Goal: Contribute content: Contribute content

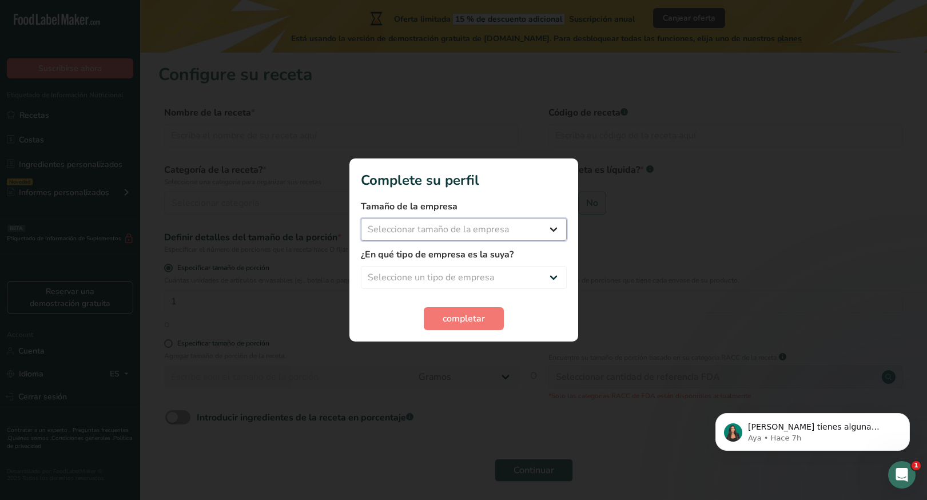
click at [452, 232] on select "Seleccionar tamaño de la empresa Menos de 10 empleados De 10 a 50 empleados De …" at bounding box center [464, 229] width 206 height 23
select select "2"
click at [361, 218] on select "Seleccionar tamaño de la empresa Menos de 10 empleados De 10 a 50 empleados De …" at bounding box center [464, 229] width 206 height 23
click at [445, 277] on select "Seleccione un tipo de empresa Fabricante de alimentos envasados Restaurante y c…" at bounding box center [464, 277] width 206 height 23
click at [361, 266] on select "Seleccione un tipo de empresa Fabricante de alimentos envasados Restaurante y c…" at bounding box center [464, 277] width 206 height 23
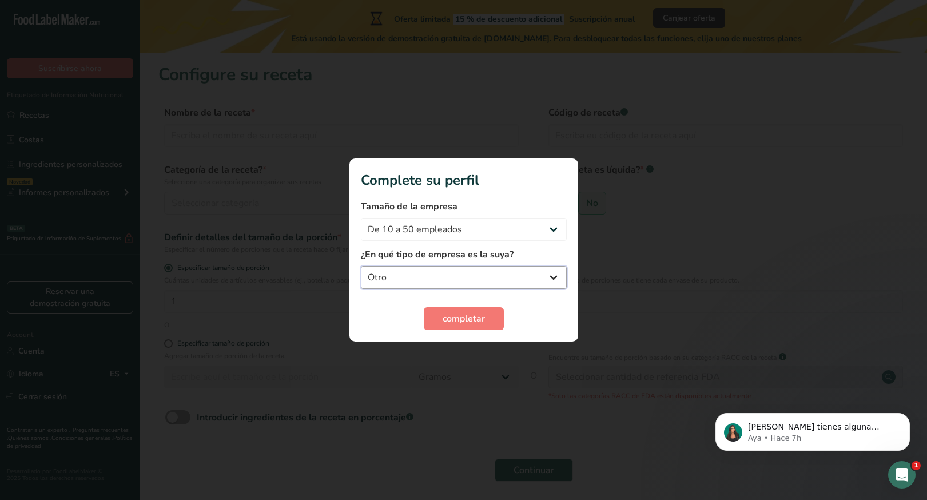
click at [473, 287] on select "Fabricante de alimentos envasados Restaurante y cafetería [GEOGRAPHIC_DATA] Emp…" at bounding box center [464, 277] width 206 height 23
select select "2"
click at [361, 266] on select "Fabricante de alimentos envasados Restaurante y cafetería [GEOGRAPHIC_DATA] Emp…" at bounding box center [464, 277] width 206 height 23
click at [463, 317] on span "completar" at bounding box center [464, 319] width 42 height 14
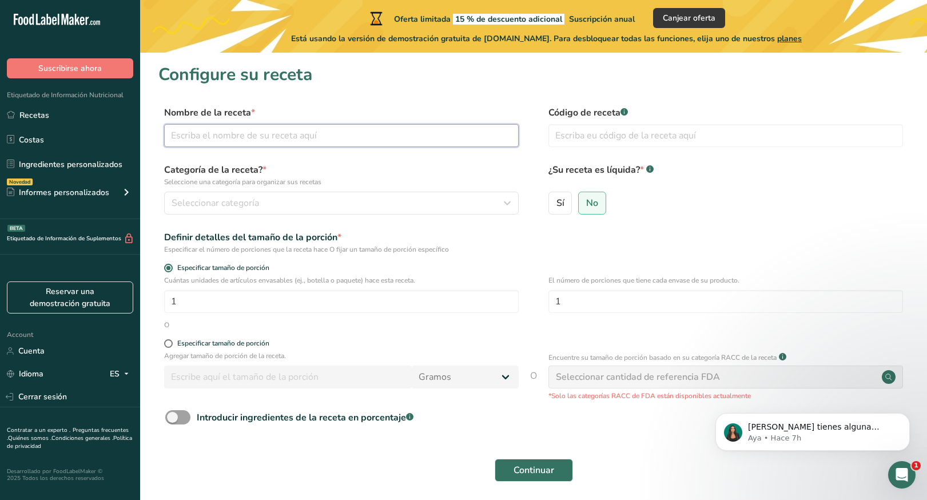
click at [267, 140] on input "text" at bounding box center [341, 135] width 355 height 23
type input "n"
type input "Nieve de vainilla"
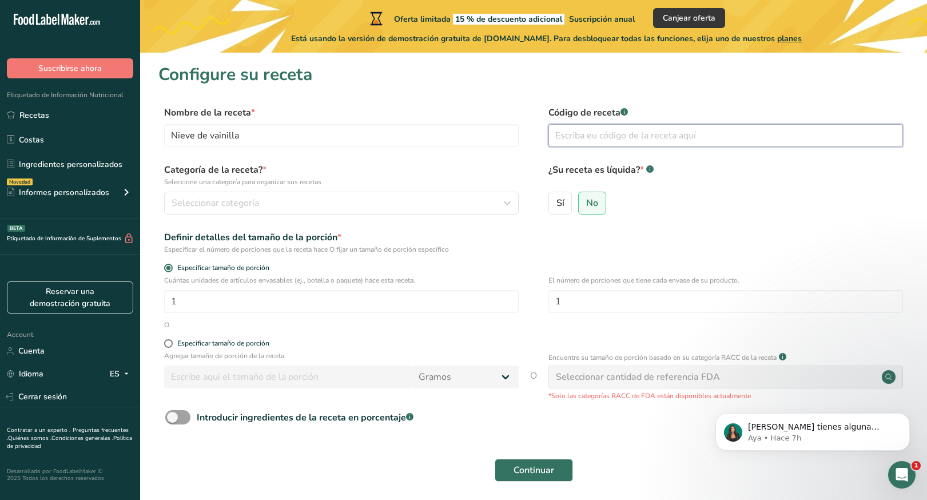
click at [612, 136] on input "text" at bounding box center [725, 135] width 355 height 23
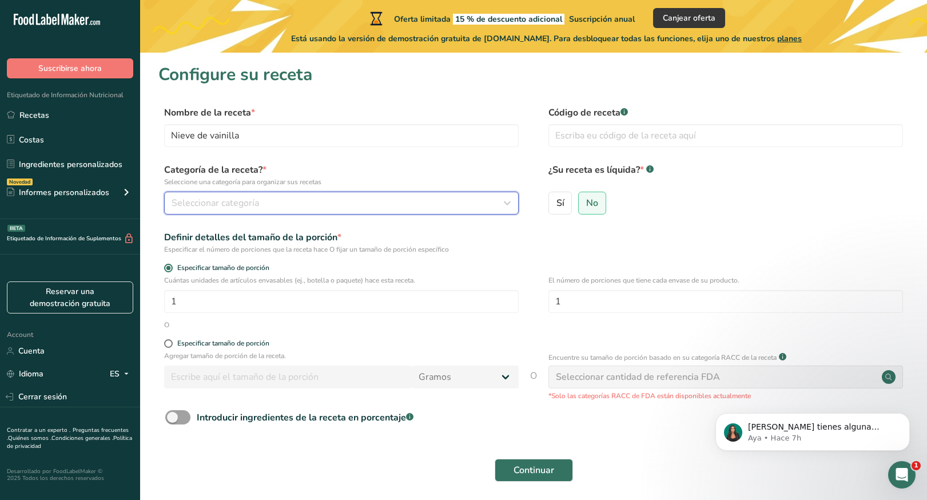
click at [372, 205] on div "Seleccionar categoría" at bounding box center [338, 203] width 333 height 14
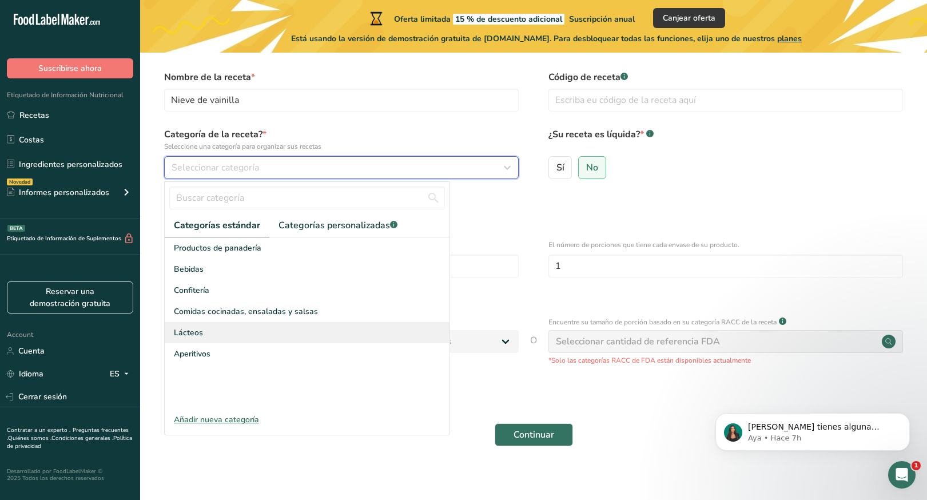
scroll to position [43, 0]
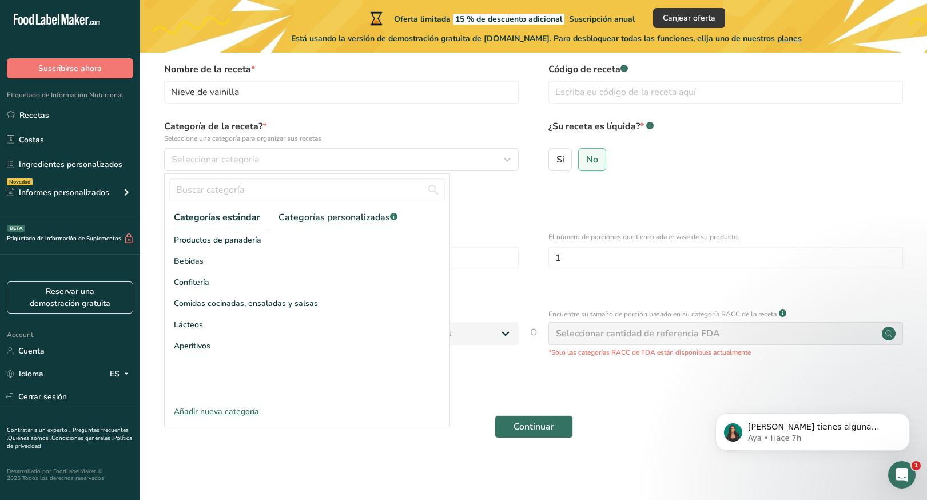
click at [216, 411] on div "Añadir nueva categoría" at bounding box center [307, 411] width 285 height 12
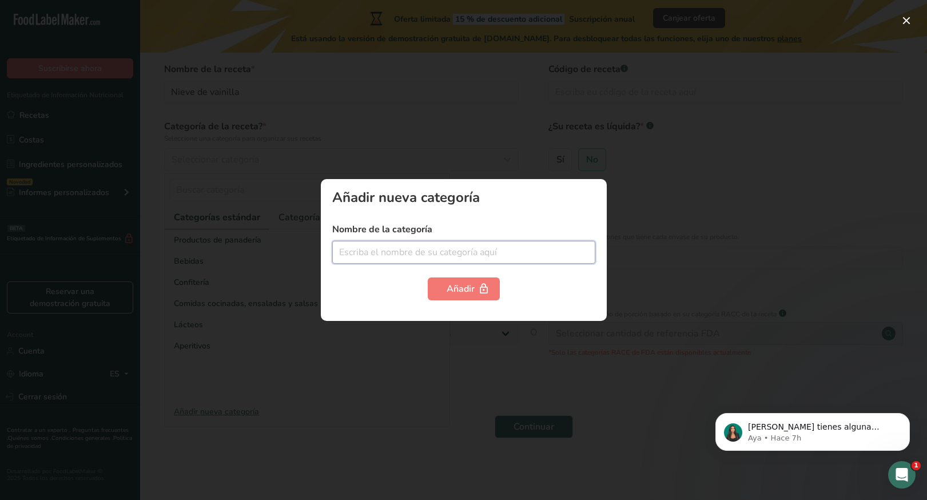
click at [454, 250] on input "text" at bounding box center [463, 252] width 263 height 23
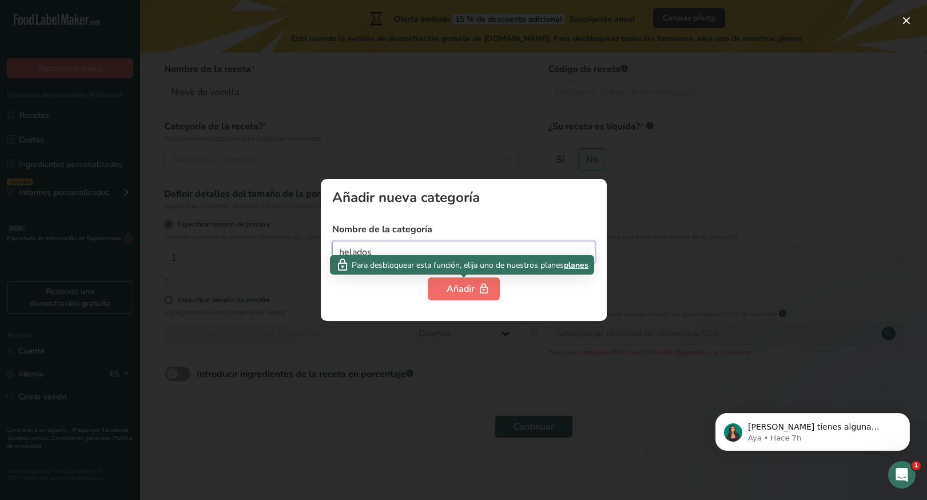
type input "helados"
click at [447, 283] on div "Añadir" at bounding box center [464, 289] width 34 height 14
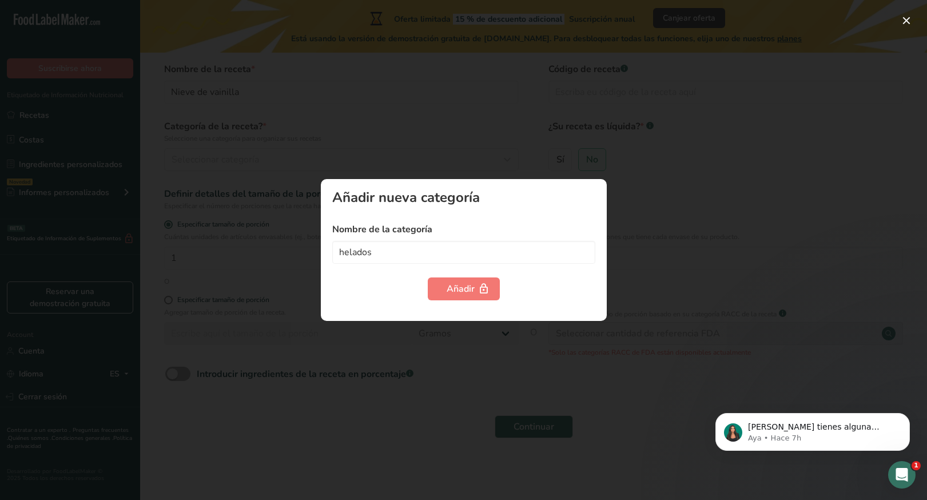
click at [365, 322] on div at bounding box center [463, 250] width 927 height 500
drag, startPoint x: 365, startPoint y: 322, endPoint x: 602, endPoint y: 340, distance: 238.0
click at [602, 340] on div at bounding box center [463, 250] width 927 height 500
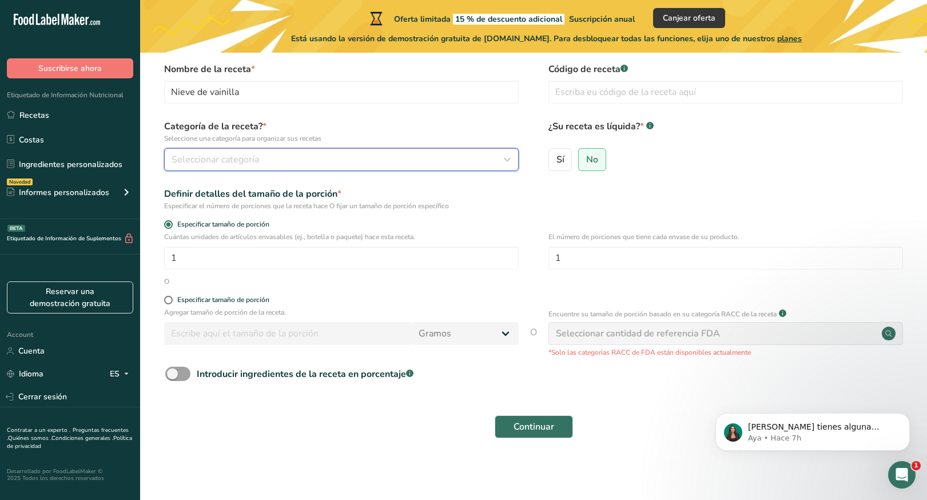
click at [236, 157] on span "Seleccionar categoría" at bounding box center [215, 160] width 87 height 14
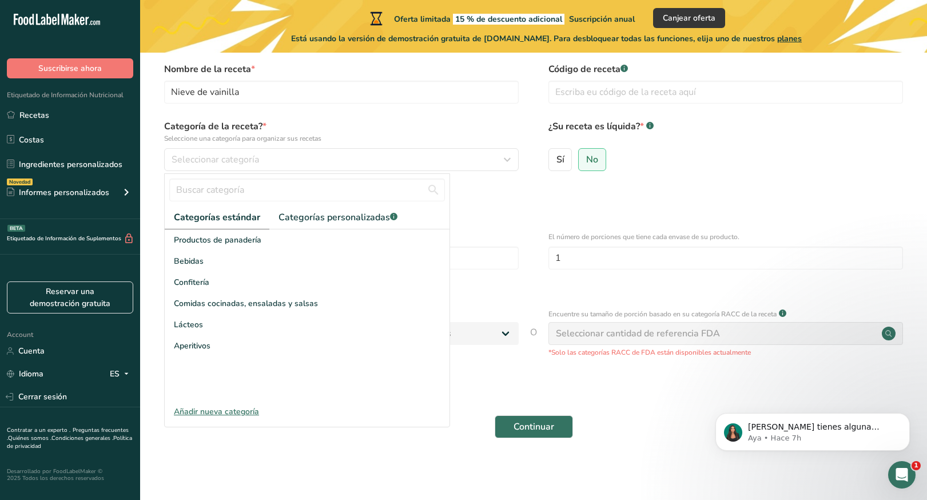
click at [241, 408] on div "Añadir nueva categoría" at bounding box center [307, 411] width 285 height 12
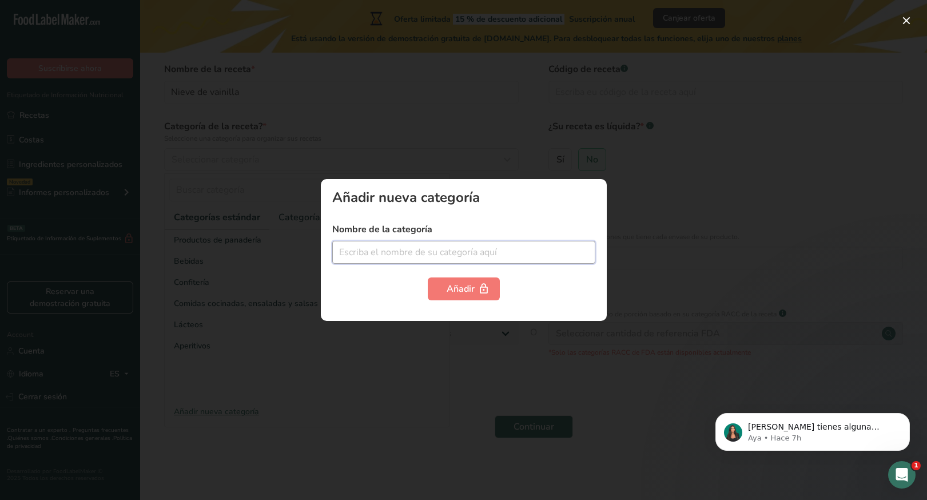
click at [446, 250] on input "text" at bounding box center [463, 252] width 263 height 23
type input "h"
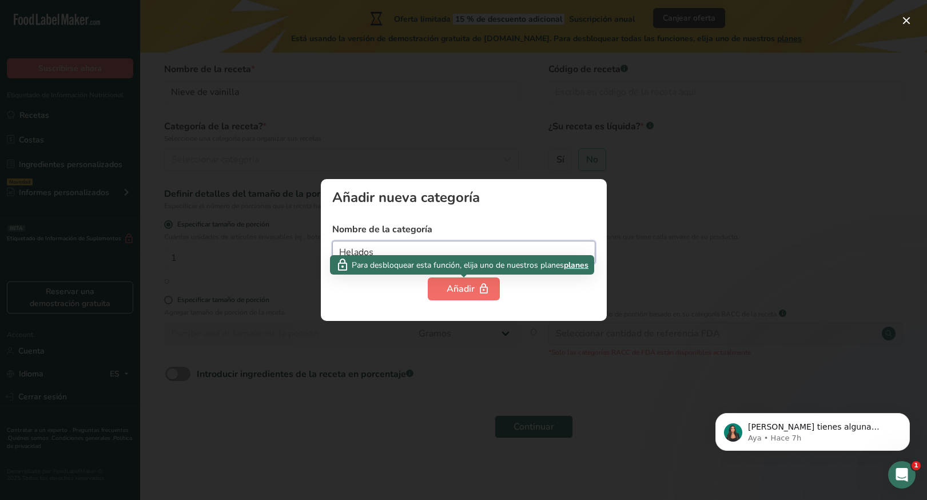
type input "Helados"
click at [460, 296] on button "Añadir" at bounding box center [464, 288] width 72 height 23
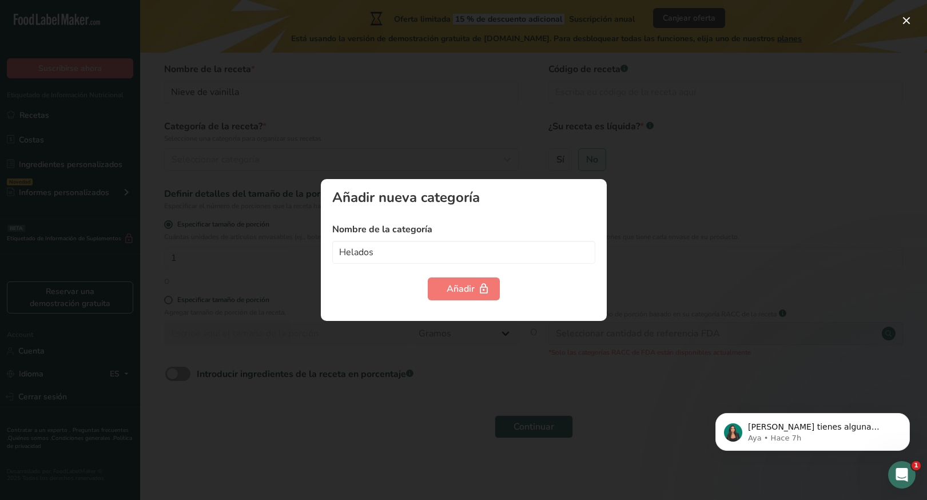
click at [502, 156] on div at bounding box center [463, 250] width 927 height 500
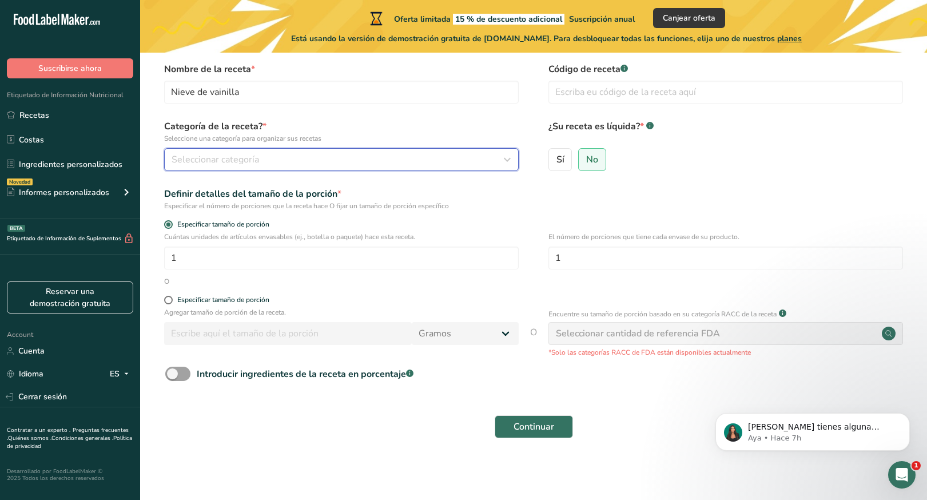
click at [250, 161] on span "Seleccionar categoría" at bounding box center [215, 160] width 87 height 14
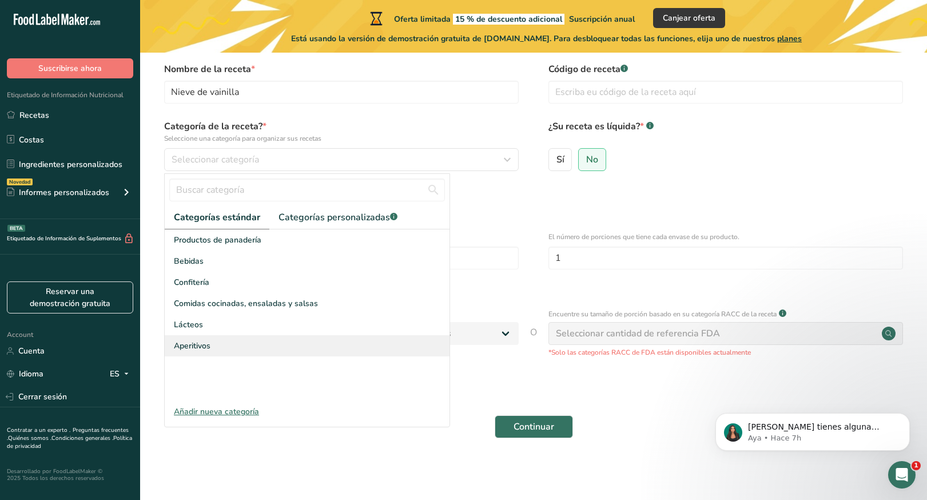
click at [194, 344] on span "Aperitivos" at bounding box center [192, 346] width 37 height 12
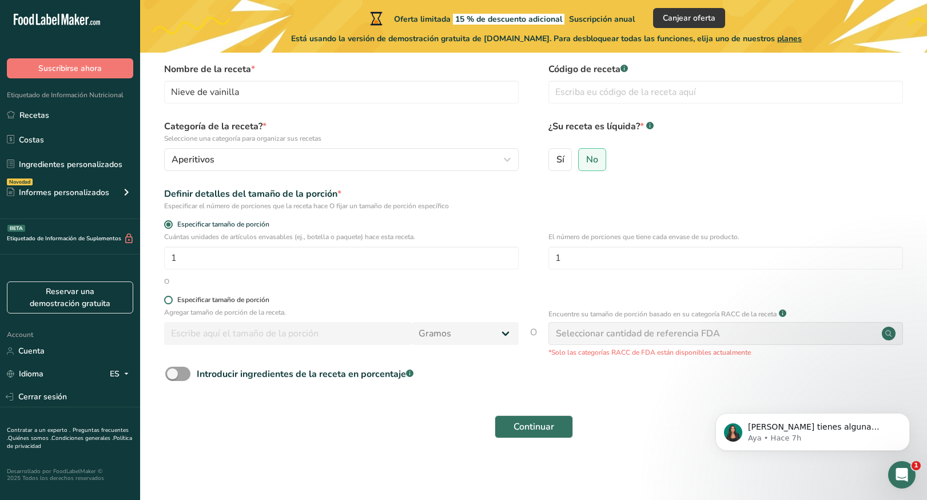
click at [166, 301] on span at bounding box center [168, 300] width 9 height 9
click at [166, 301] on input "Especificar tamaño de porción" at bounding box center [167, 299] width 7 height 7
radio input "true"
radio input "false"
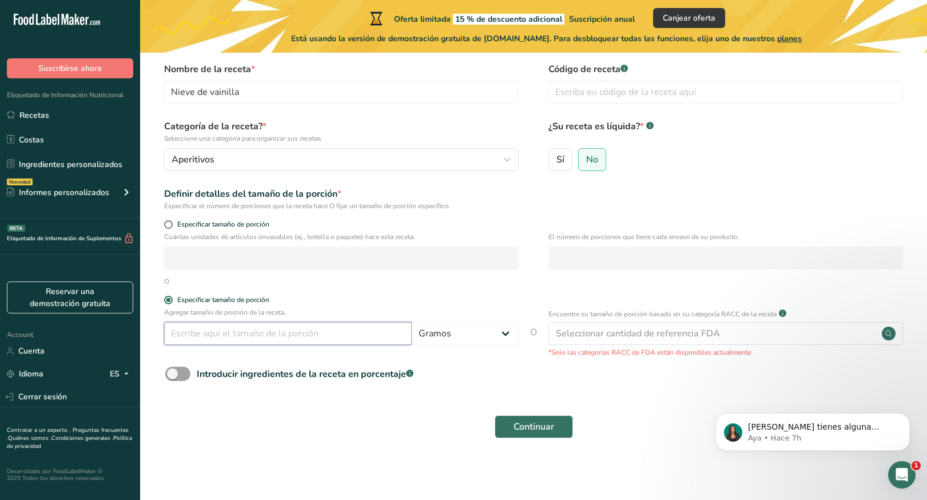
click at [232, 339] on input "number" at bounding box center [288, 333] width 248 height 23
click at [607, 338] on div "Seleccionar cantidad de referencia FDA" at bounding box center [638, 333] width 164 height 14
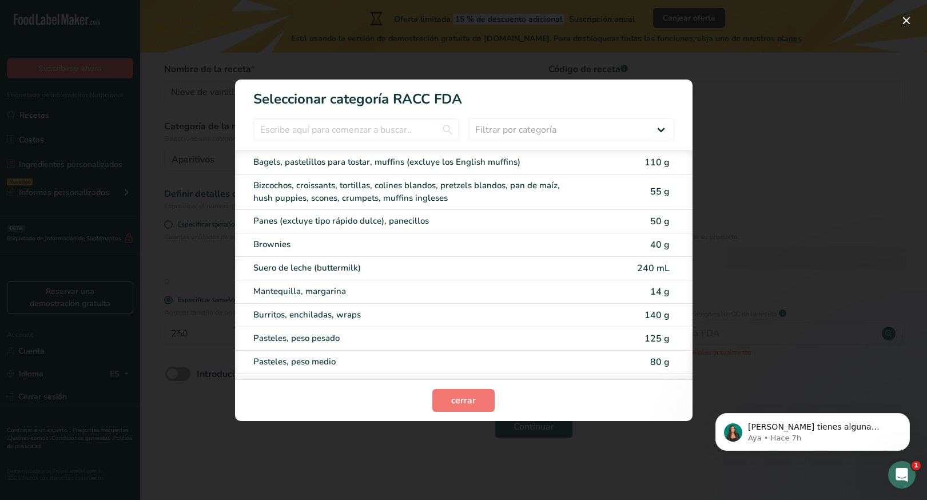
click at [660, 339] on span "125 g" at bounding box center [656, 338] width 25 height 13
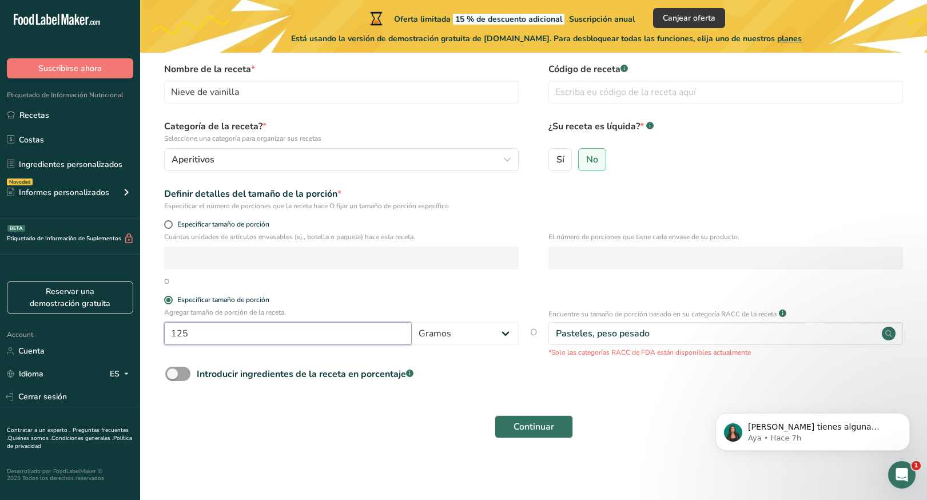
click at [222, 333] on input "125" at bounding box center [288, 333] width 248 height 23
type input "1"
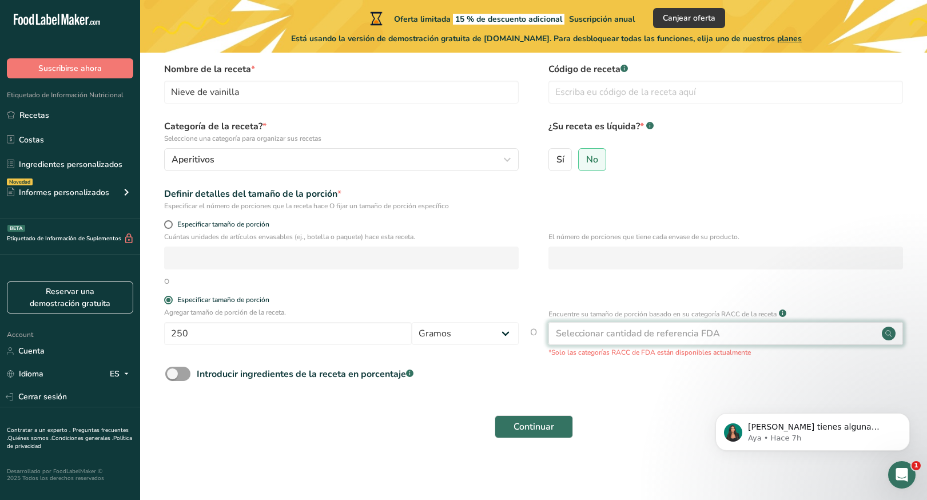
click at [816, 327] on div "Seleccionar cantidad de referencia FDA" at bounding box center [725, 333] width 355 height 23
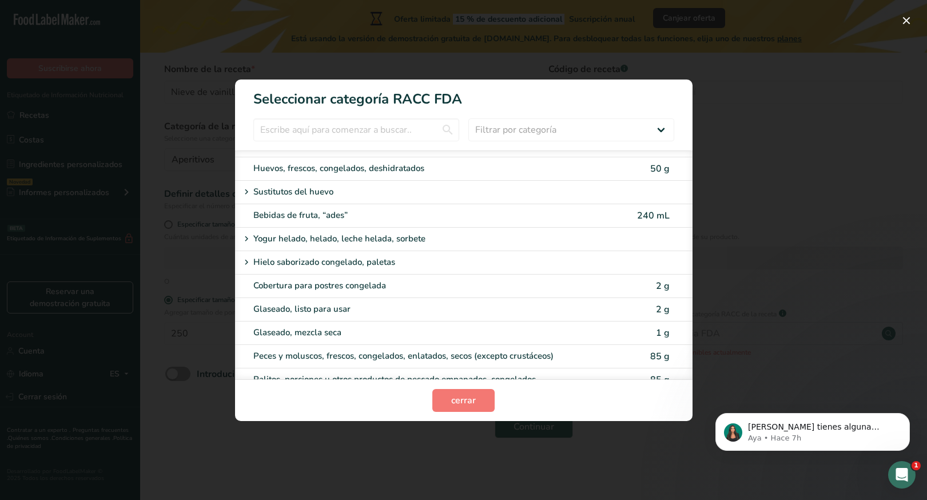
scroll to position [886, 0]
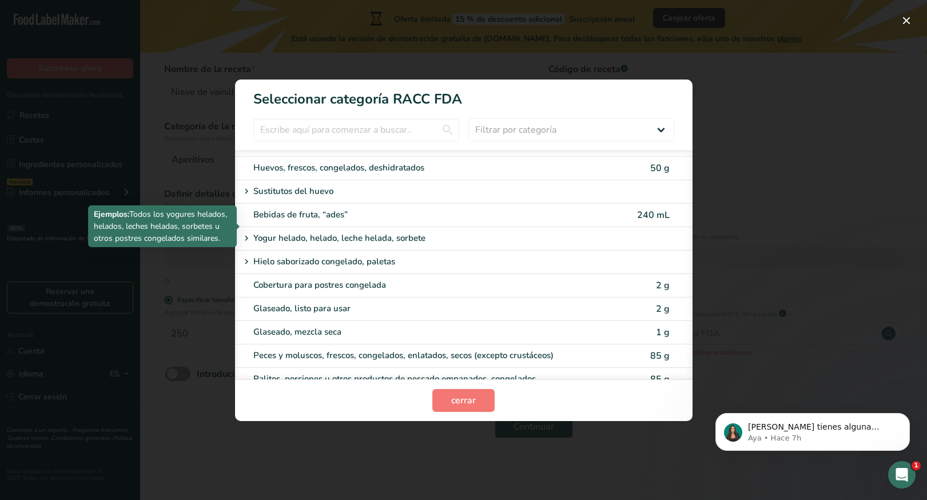
click at [371, 232] on p "Yogur helado, helado, leche helada, sorbete" at bounding box center [339, 239] width 172 height 14
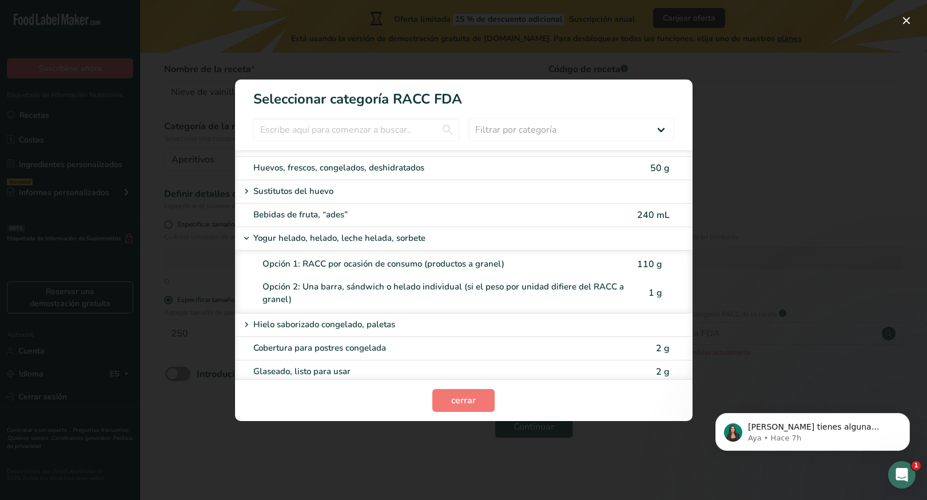
click at [419, 280] on div "Opción 2: Una barra, sándwich o helado individual (si el peso por unidad difier…" at bounding box center [444, 293] width 365 height 26
type input "1"
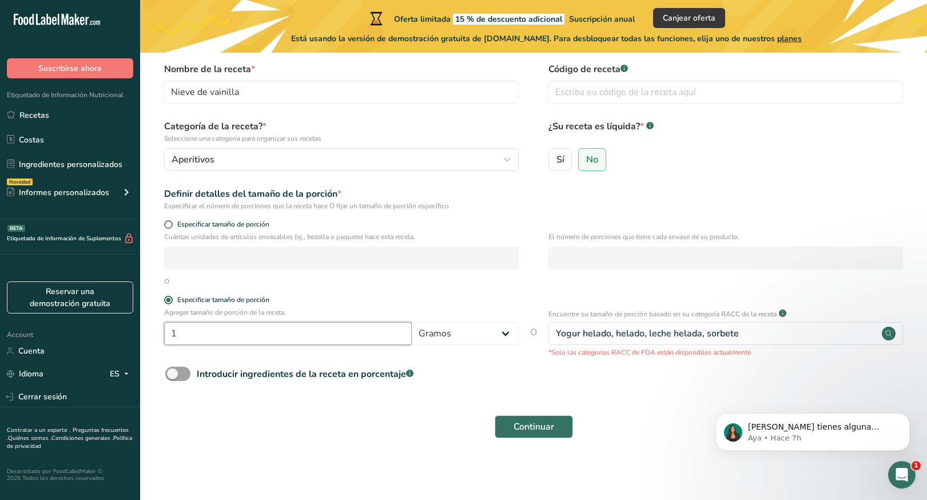
click at [377, 335] on input "1" at bounding box center [288, 333] width 248 height 23
type input "250"
click at [439, 369] on div "Introducir ingredientes de la receta en porcentaje .a-a{fill:#347362;}.b-a{fill…" at bounding box center [533, 378] width 750 height 23
click at [188, 377] on span at bounding box center [177, 374] width 25 height 14
click at [173, 377] on input "Introducir ingredientes de la receta en porcentaje .a-a{fill:#347362;}.b-a{fill…" at bounding box center [168, 373] width 7 height 7
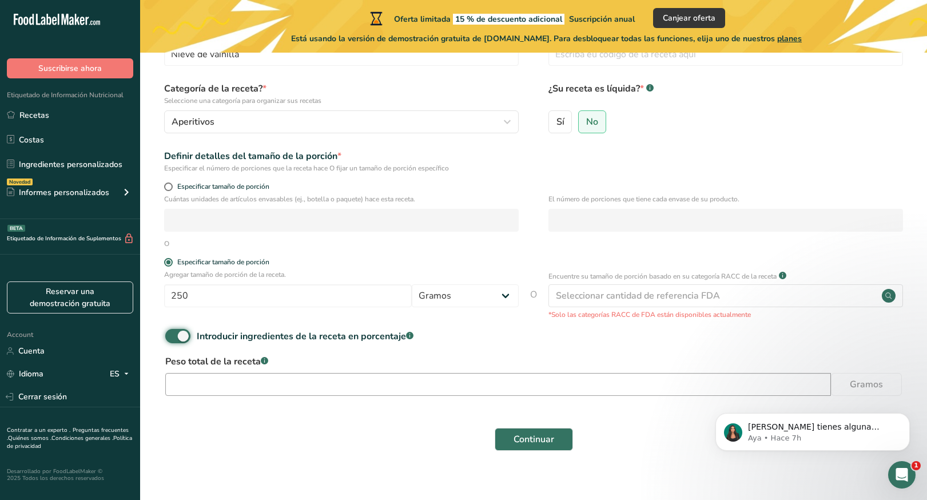
scroll to position [94, 0]
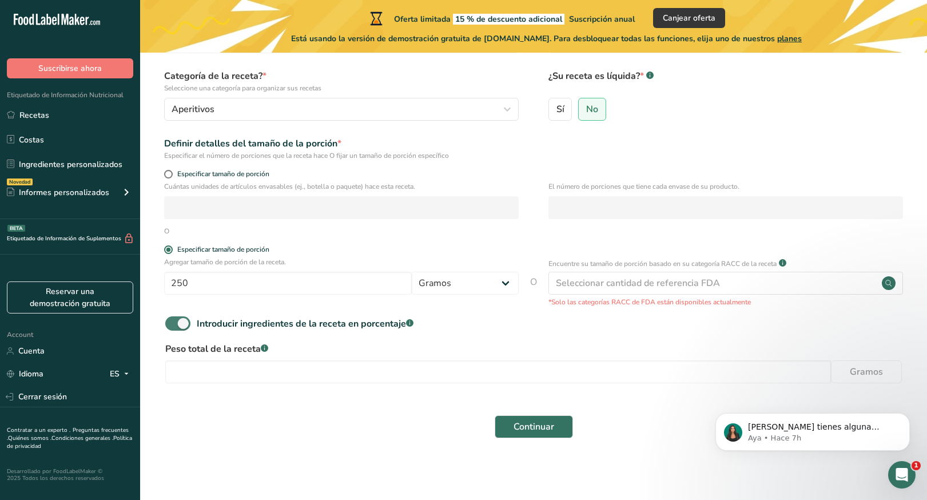
click at [189, 320] on span at bounding box center [177, 323] width 25 height 14
click at [173, 320] on input "Introducir ingredientes de la receta en porcentaje .a-a{fill:#347362;}.b-a{fill…" at bounding box center [168, 323] width 7 height 7
checkbox input "false"
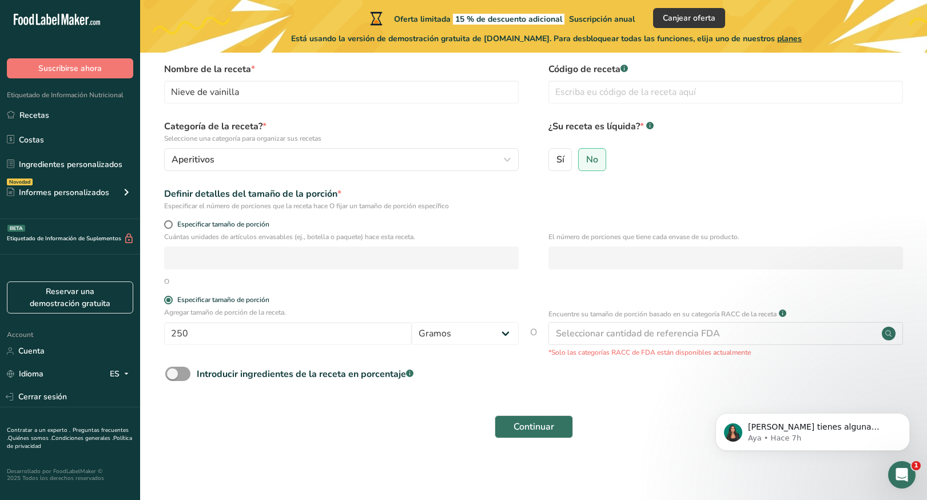
click at [630, 339] on div "Seleccionar cantidad de referencia FDA" at bounding box center [638, 333] width 164 height 14
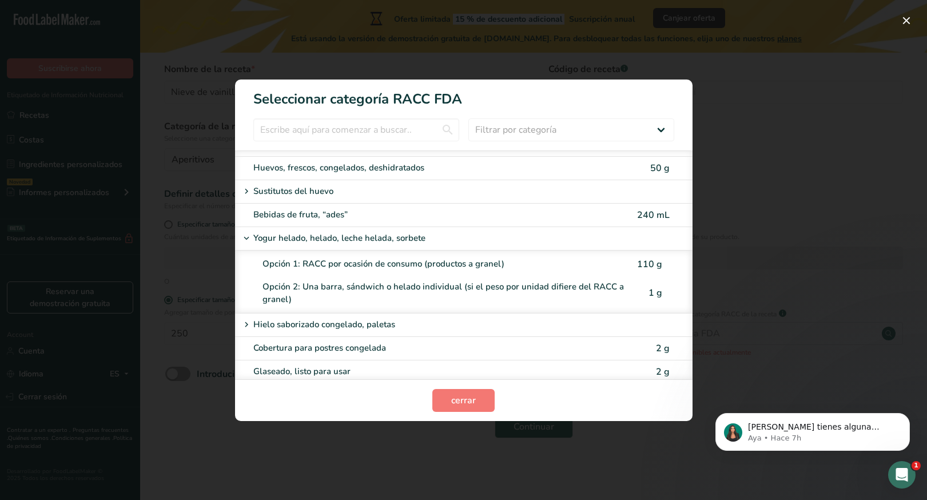
scroll to position [963, 0]
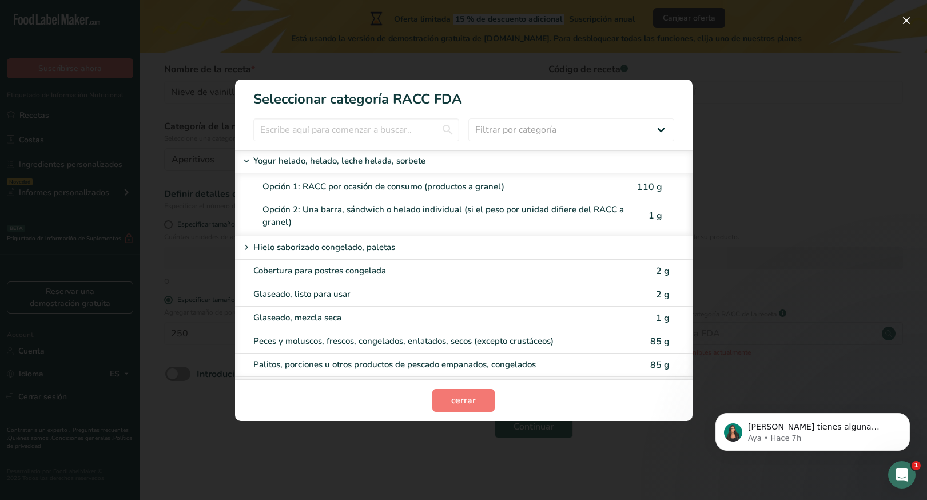
click at [318, 209] on div "Opción 2: Una barra, sándwich o helado individual (si el peso por unidad difier…" at bounding box center [444, 216] width 365 height 26
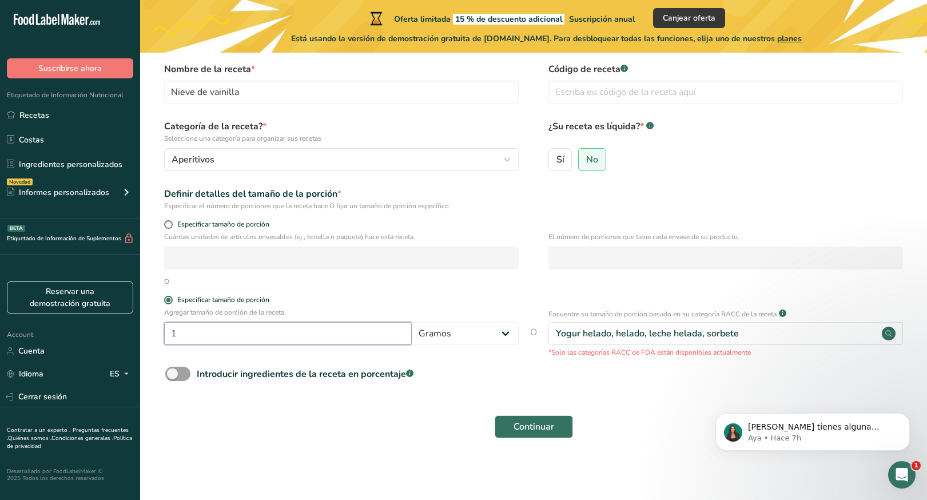
click at [269, 336] on input "1" at bounding box center [288, 333] width 248 height 23
type input "0"
click at [607, 393] on form "Nombre de la receta * Nieve de vainilla Código de receta .a-a{fill:#347362;}.b-…" at bounding box center [533, 253] width 750 height 383
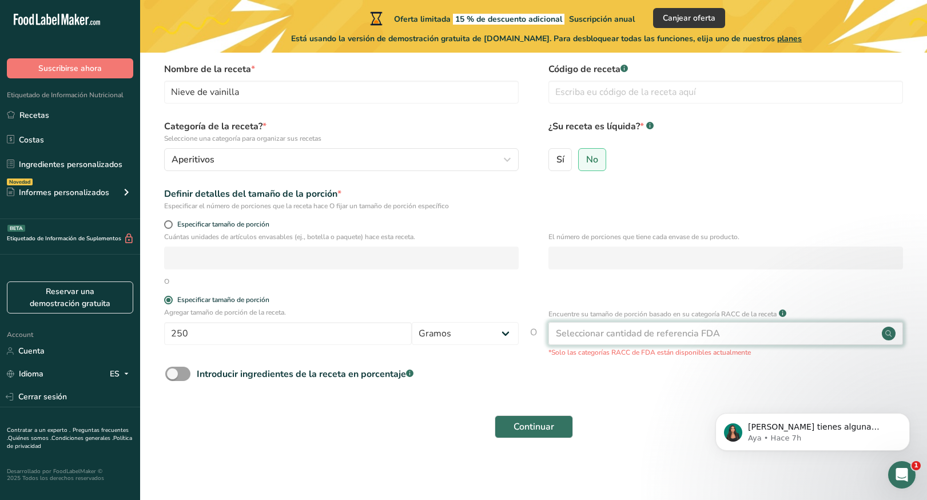
click at [601, 341] on div "Seleccionar cantidad de referencia FDA" at bounding box center [725, 333] width 355 height 23
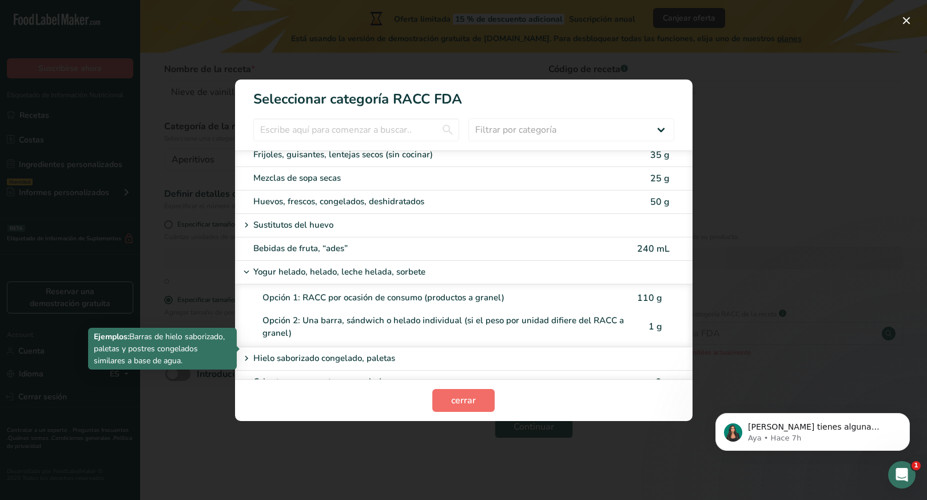
scroll to position [850, 0]
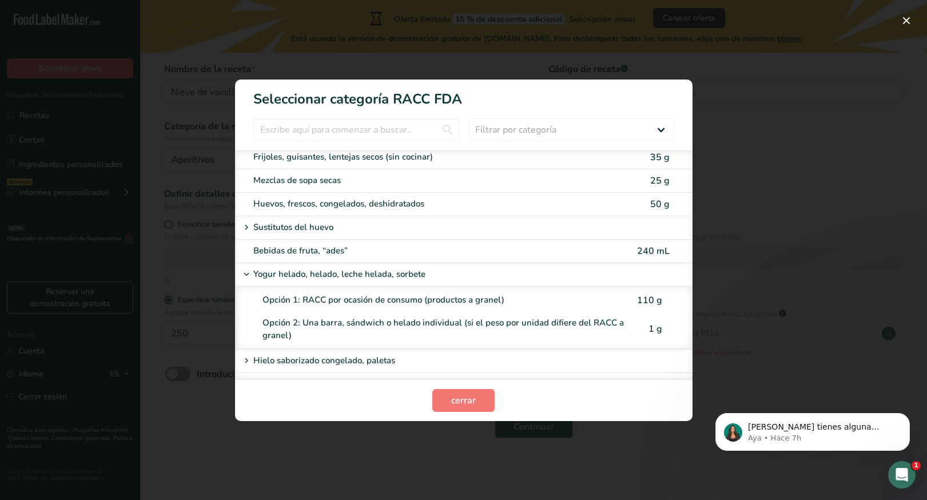
click at [469, 316] on div "Opción 2: Una barra, sándwich o helado individual (si el peso por unidad difier…" at bounding box center [444, 329] width 365 height 26
type input "1"
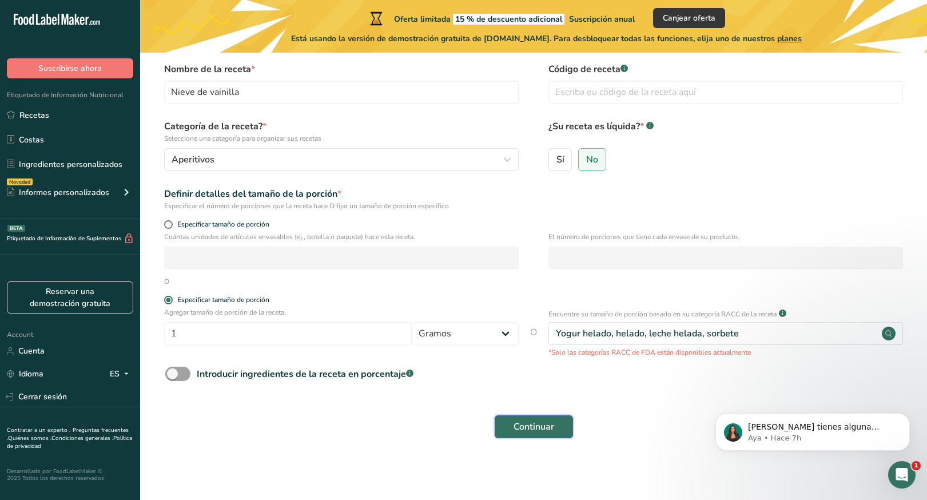
click at [521, 421] on span "Continuar" at bounding box center [533, 427] width 41 height 14
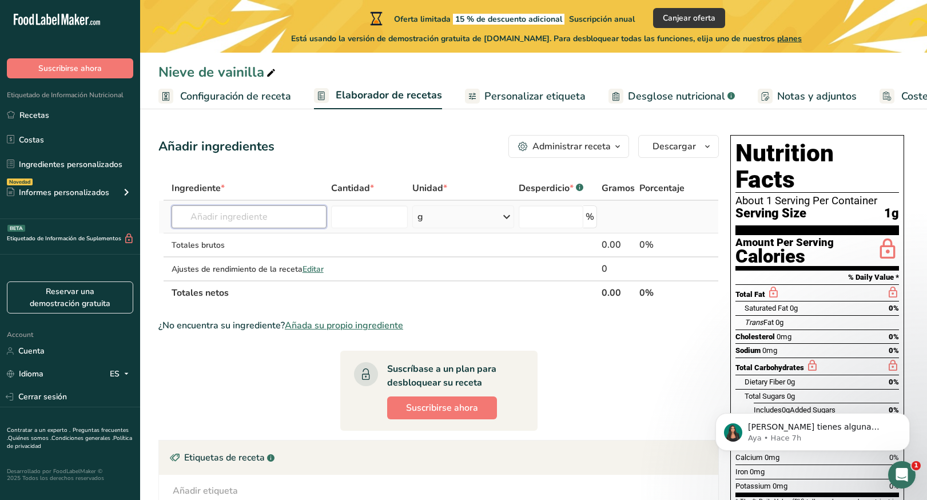
click at [246, 222] on input "text" at bounding box center [249, 216] width 155 height 23
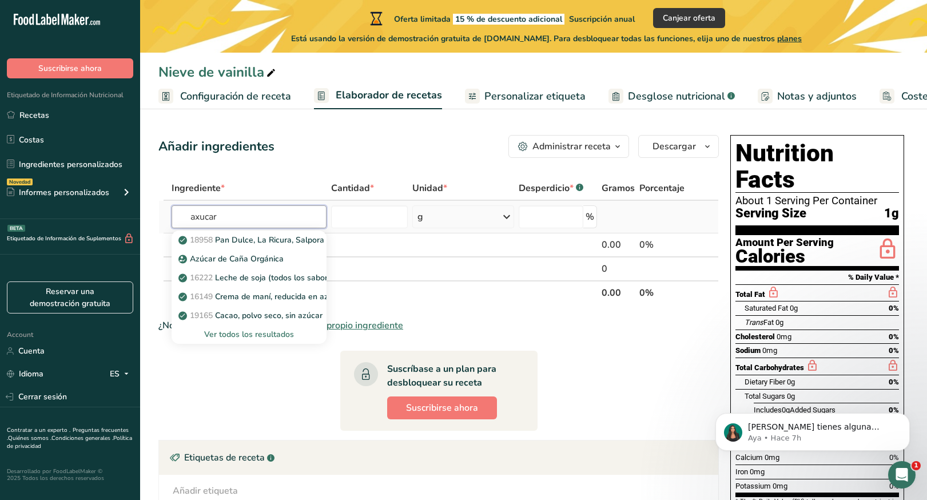
type input "axucar"
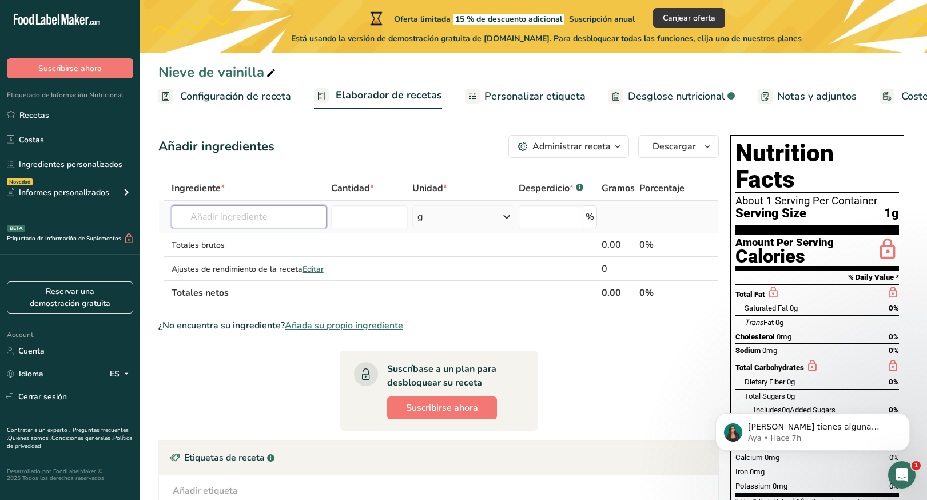
click at [257, 208] on input "text" at bounding box center [249, 216] width 155 height 23
